Goal: Task Accomplishment & Management: Manage account settings

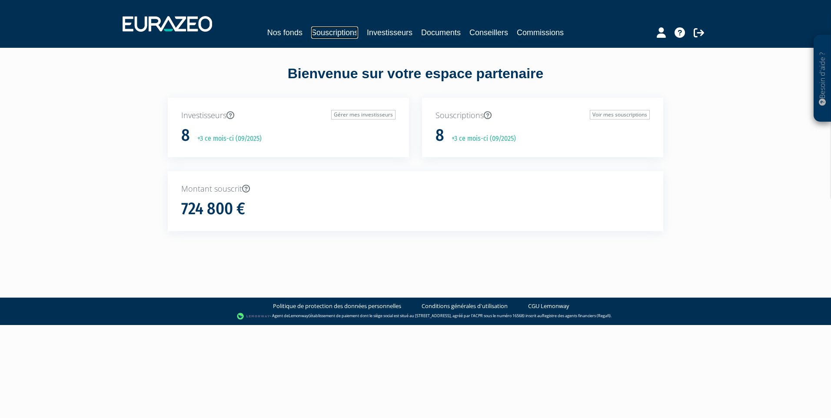
click at [326, 33] on link "Souscriptions" at bounding box center [334, 33] width 47 height 12
click at [332, 32] on link "Souscriptions" at bounding box center [334, 33] width 47 height 12
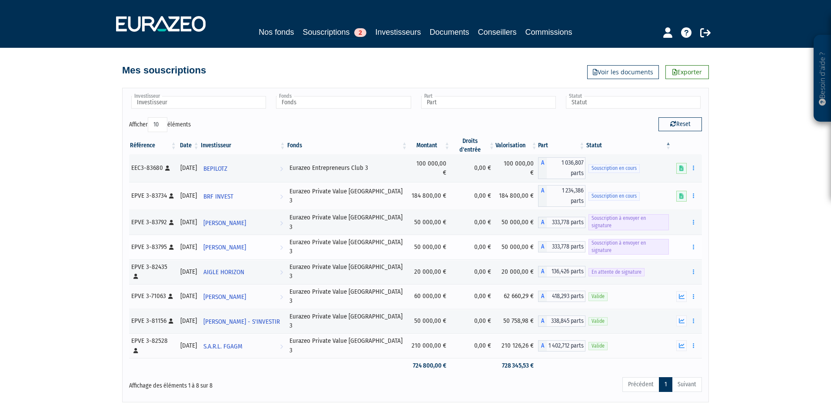
click at [619, 239] on span "Souscription à envoyer en signature" at bounding box center [629, 247] width 80 height 16
drag, startPoint x: 614, startPoint y: 197, endPoint x: 620, endPoint y: 197, distance: 5.7
click at [614, 214] on span "Souscription à envoyer en signature" at bounding box center [629, 222] width 80 height 16
click at [694, 220] on icon "button" at bounding box center [693, 223] width 1 height 6
click at [684, 231] on link "Envoyer à signer" at bounding box center [672, 238] width 50 height 14
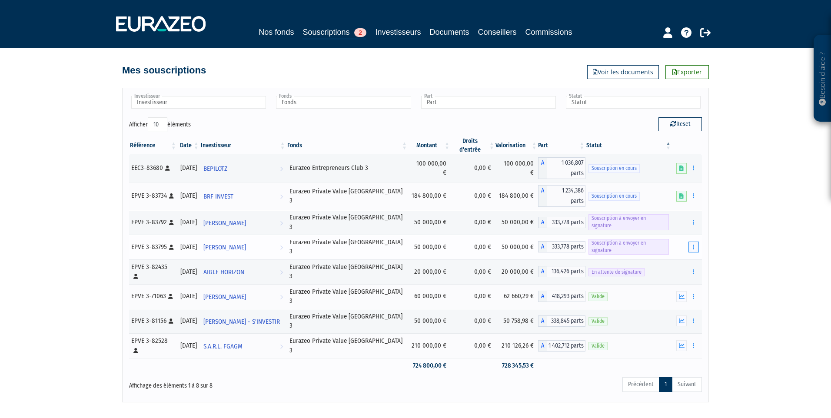
click at [694, 244] on icon "button" at bounding box center [693, 247] width 1 height 6
click at [679, 256] on link "Envoyer à signer" at bounding box center [672, 263] width 50 height 14
click at [626, 239] on span "Souscription à envoyer en signature" at bounding box center [629, 247] width 80 height 16
click at [624, 214] on span "Souscription à envoyer en signature" at bounding box center [629, 222] width 80 height 16
click at [235, 215] on span "[PERSON_NAME]" at bounding box center [225, 223] width 43 height 16
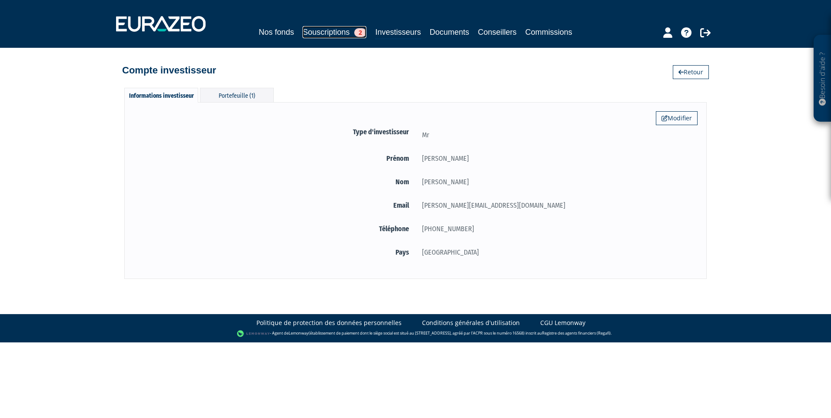
click at [327, 33] on link "Souscriptions 2" at bounding box center [335, 32] width 64 height 12
